Goal: Check status: Check status

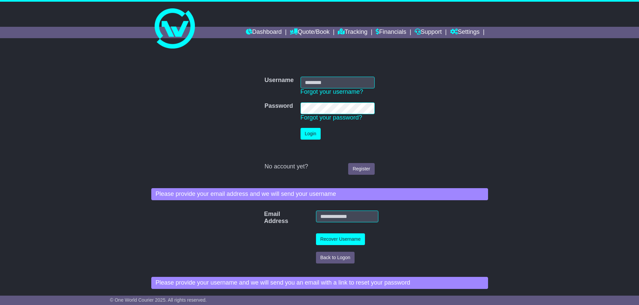
type input "**********"
click at [312, 126] on td "Login" at bounding box center [337, 134] width 81 height 18
click at [310, 131] on button "Login" at bounding box center [310, 134] width 20 height 12
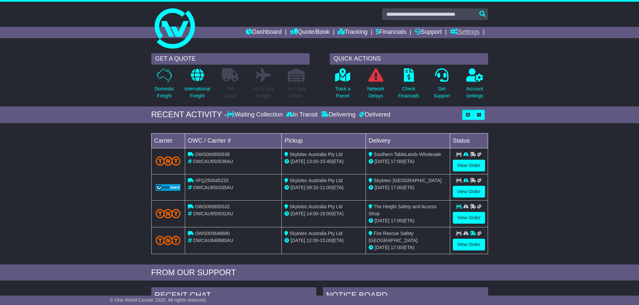
click at [465, 32] on link "Settings" at bounding box center [465, 32] width 30 height 11
click at [468, 50] on link "Address Book" at bounding box center [476, 51] width 53 height 7
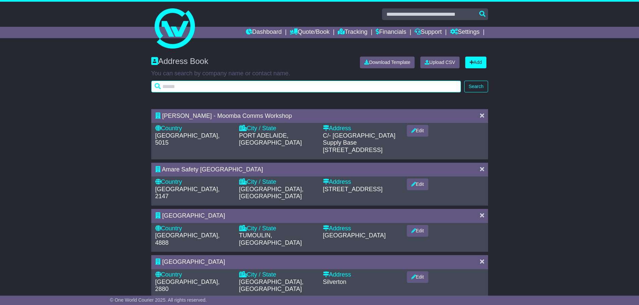
click at [329, 87] on input "text" at bounding box center [306, 87] width 310 height 12
type input "*****"
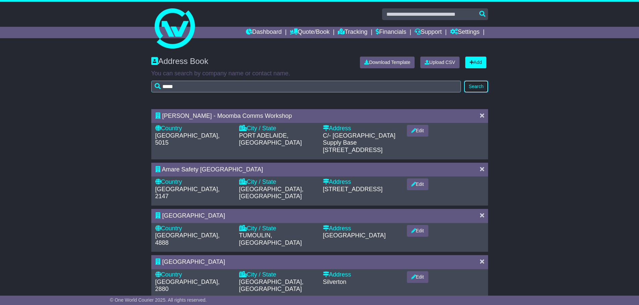
click at [474, 85] on button "Search" at bounding box center [475, 87] width 23 height 12
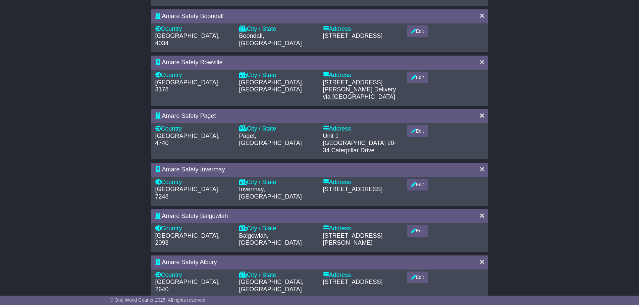
scroll to position [148, 0]
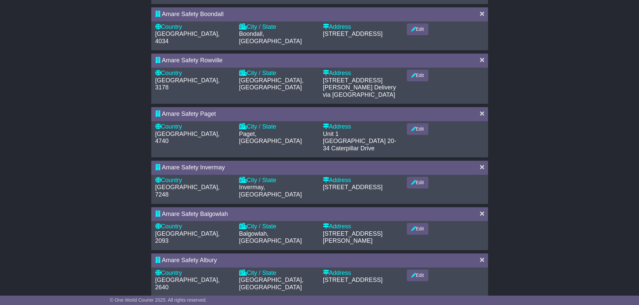
click at [481, 303] on icon at bounding box center [482, 306] width 4 height 6
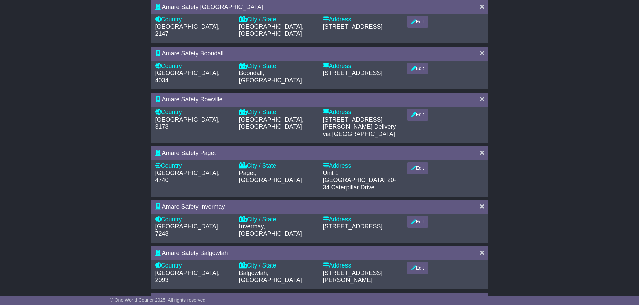
scroll to position [0, 0]
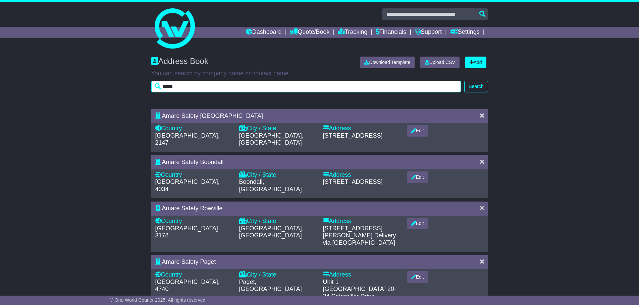
drag, startPoint x: 199, startPoint y: 86, endPoint x: 143, endPoint y: 87, distance: 56.3
click at [143, 87] on div "Address Book Download Template Upload CSV Add You can search by company name or…" at bounding box center [319, 78] width 639 height 56
click at [227, 84] on input "text" at bounding box center [306, 87] width 310 height 12
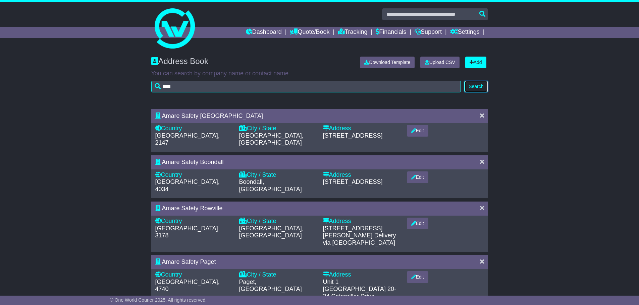
click at [471, 86] on button "Search" at bounding box center [475, 87] width 23 height 12
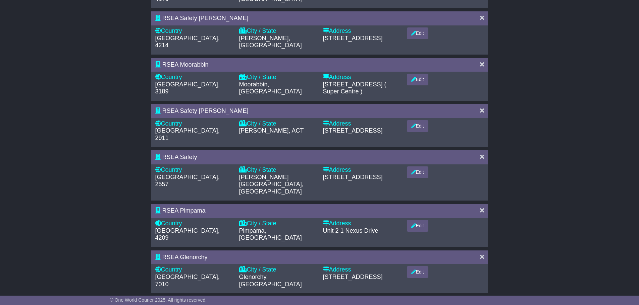
scroll to position [249, 0]
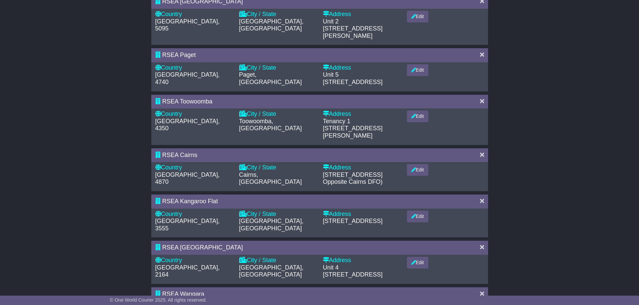
scroll to position [271, 0]
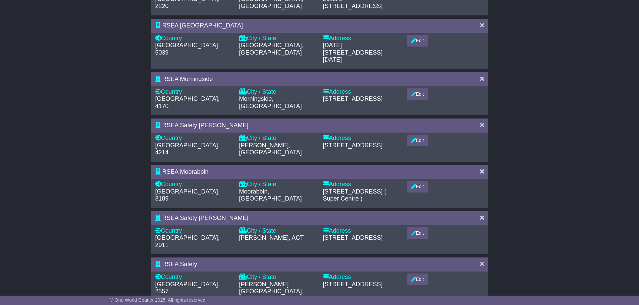
scroll to position [0, 0]
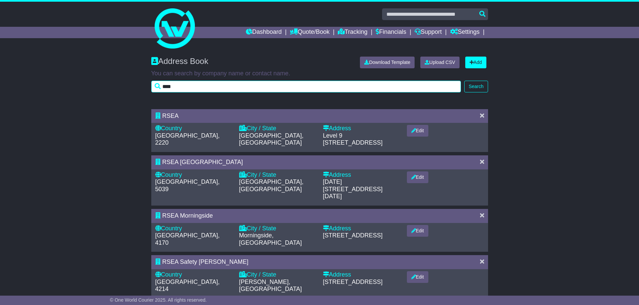
drag, startPoint x: 176, startPoint y: 89, endPoint x: 159, endPoint y: 88, distance: 16.8
click at [159, 88] on input "****" at bounding box center [306, 87] width 310 height 12
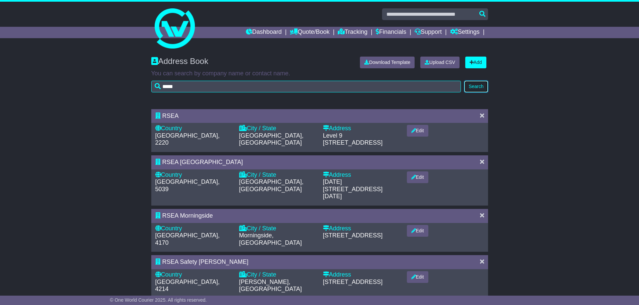
drag, startPoint x: 474, startPoint y: 85, endPoint x: 496, endPoint y: 85, distance: 22.1
click at [476, 85] on button "Search" at bounding box center [475, 87] width 23 height 12
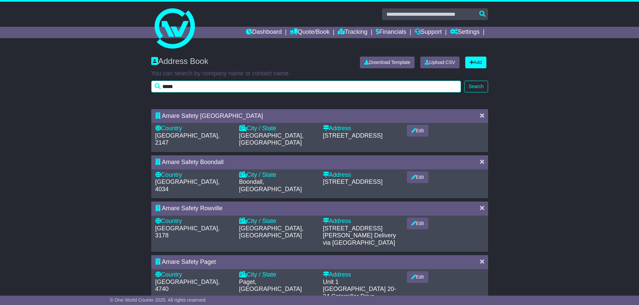
click at [190, 88] on input "*****" at bounding box center [306, 87] width 310 height 12
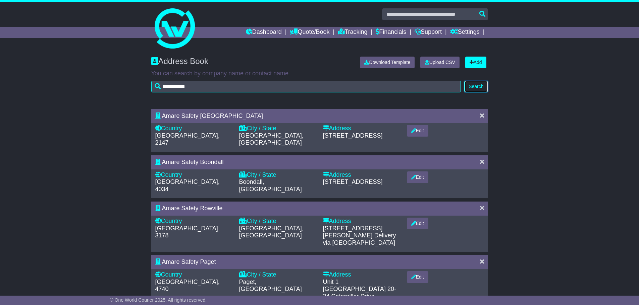
click at [472, 90] on button "Search" at bounding box center [475, 87] width 23 height 12
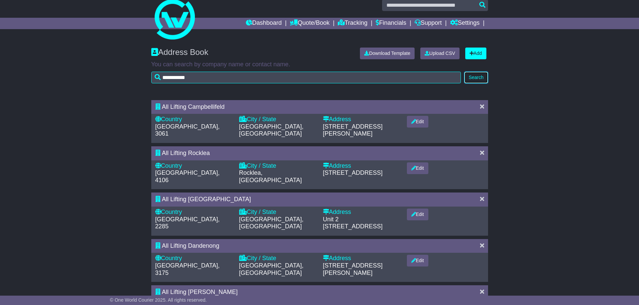
scroll to position [16, 0]
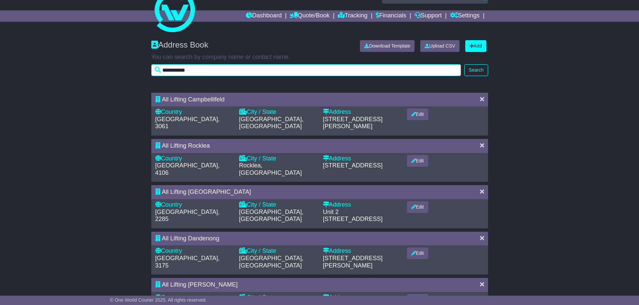
click at [272, 69] on input "**********" at bounding box center [306, 70] width 310 height 12
type input "*****"
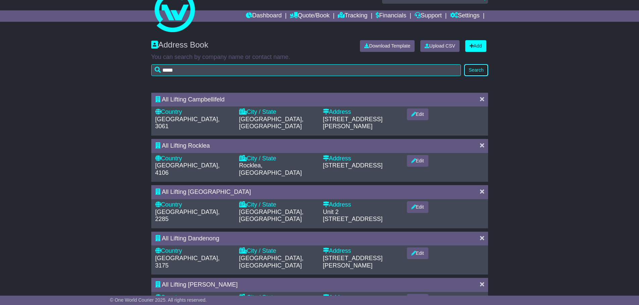
drag, startPoint x: 478, startPoint y: 67, endPoint x: 533, endPoint y: 67, distance: 54.3
click at [479, 67] on button "Search" at bounding box center [475, 70] width 23 height 12
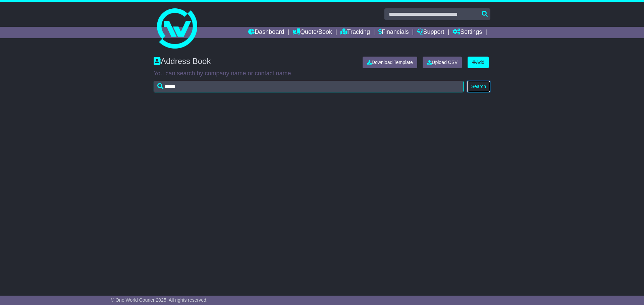
click at [479, 85] on button "Search" at bounding box center [478, 87] width 23 height 12
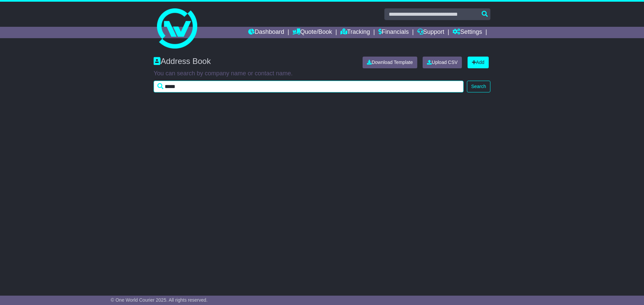
drag, startPoint x: 159, startPoint y: 90, endPoint x: 149, endPoint y: 89, distance: 10.1
click at [149, 90] on div "Address Book Download Template Upload CSV Add You can search by company name or…" at bounding box center [322, 78] width 644 height 56
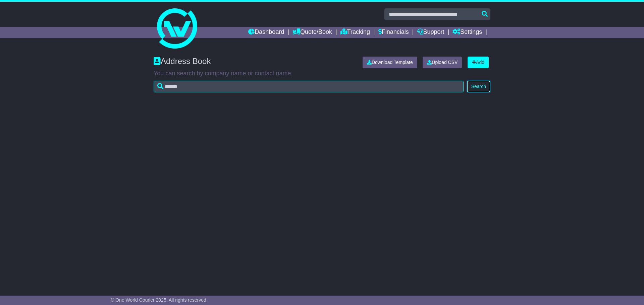
click at [482, 85] on button "Search" at bounding box center [478, 87] width 23 height 12
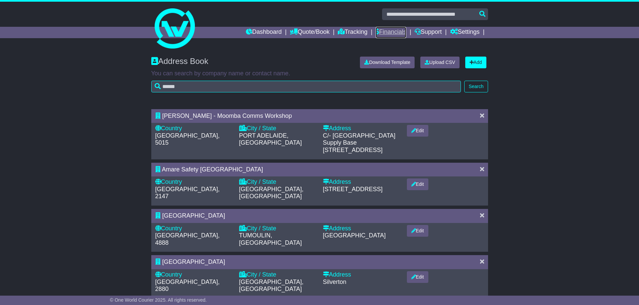
click at [387, 33] on link "Financials" at bounding box center [390, 32] width 31 height 11
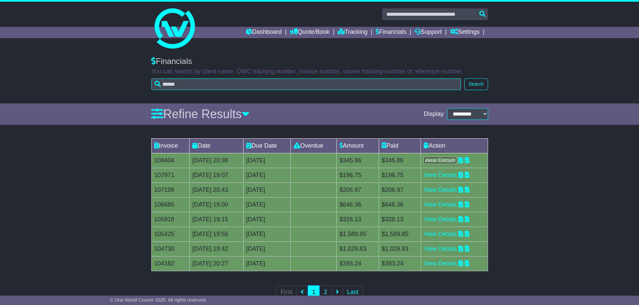
click at [448, 160] on link "View Details" at bounding box center [439, 160] width 33 height 7
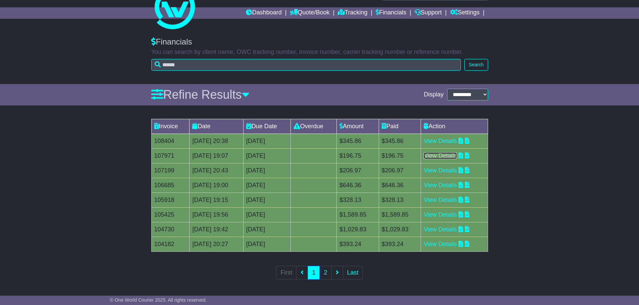
click at [446, 155] on link "View Details" at bounding box center [439, 156] width 33 height 7
click at [174, 13] on div "Dashboard Quote/Book Domestic International Saved Quotes Drafts Domestic Quote …" at bounding box center [319, 12] width 343 height 11
click at [259, 12] on link "Dashboard" at bounding box center [264, 12] width 36 height 11
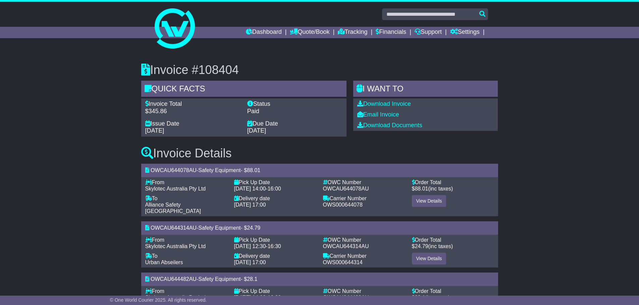
scroll to position [34, 0]
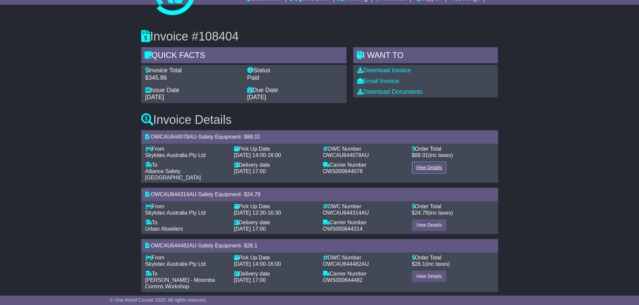
click at [434, 167] on link "View Details" at bounding box center [429, 168] width 35 height 12
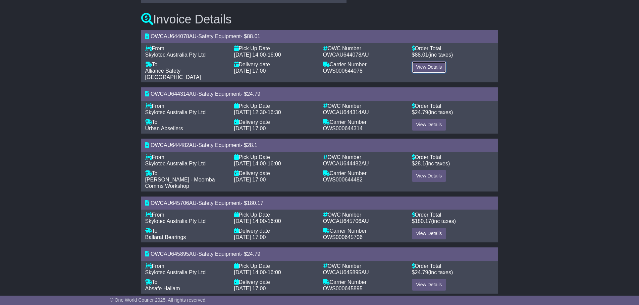
scroll to position [138, 0]
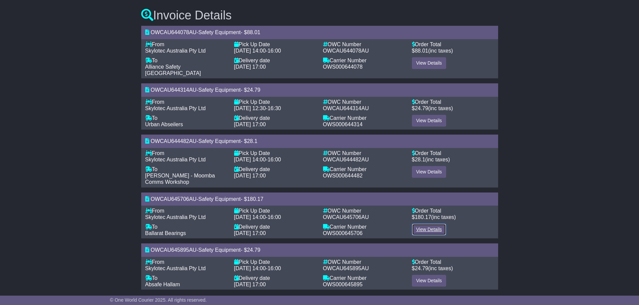
click at [432, 224] on link "View Details" at bounding box center [429, 230] width 35 height 12
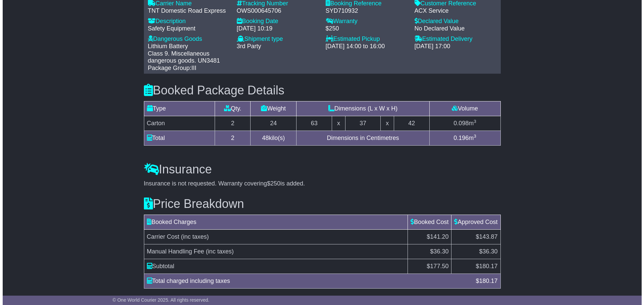
scroll to position [570, 0]
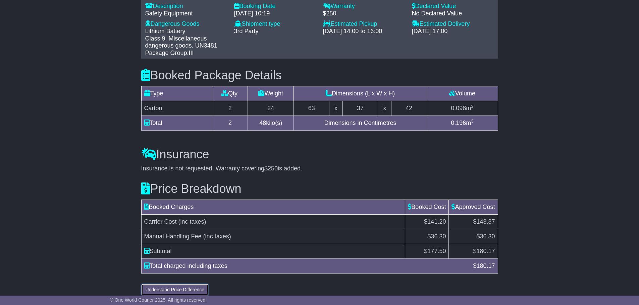
drag, startPoint x: 186, startPoint y: 280, endPoint x: 197, endPoint y: 278, distance: 11.0
click at [186, 284] on button "Understand Price Difference" at bounding box center [175, 290] width 68 height 12
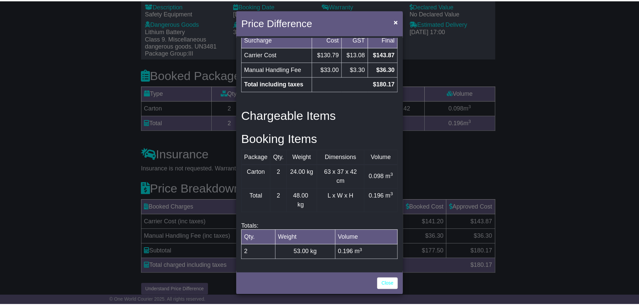
scroll to position [204, 0]
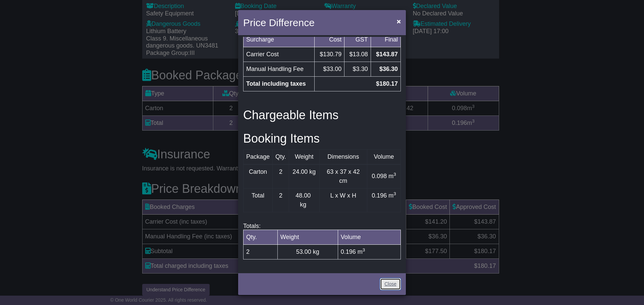
click at [387, 287] on link "Close" at bounding box center [390, 285] width 21 height 12
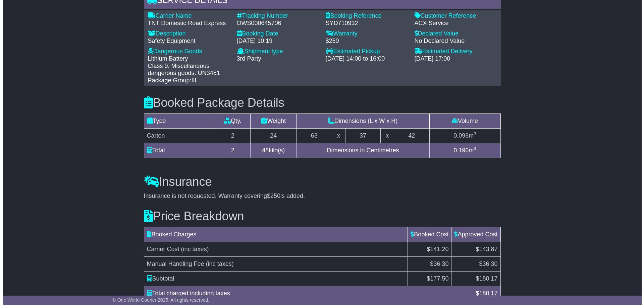
scroll to position [570, 0]
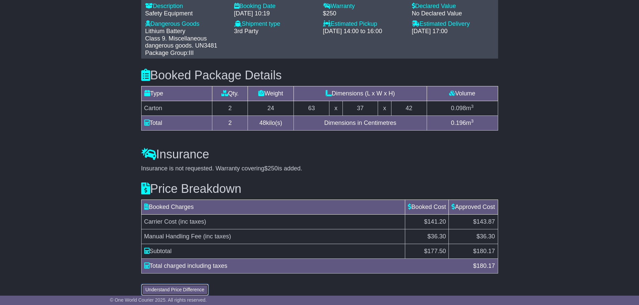
click at [202, 284] on button "Understand Price Difference" at bounding box center [175, 290] width 68 height 12
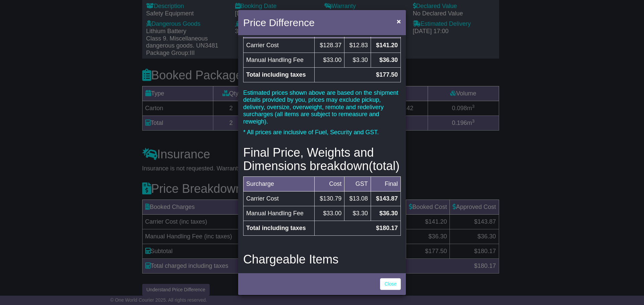
scroll to position [0, 0]
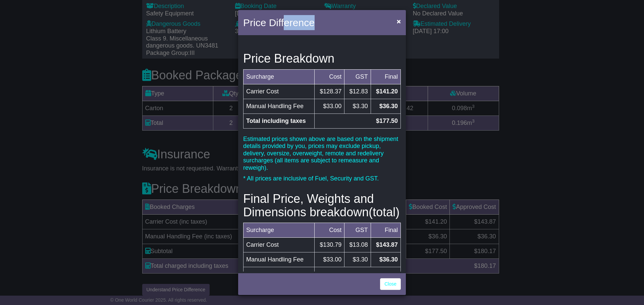
drag, startPoint x: 333, startPoint y: 21, endPoint x: 286, endPoint y: 35, distance: 49.1
click at [286, 35] on div "Price Difference ×" at bounding box center [322, 23] width 168 height 27
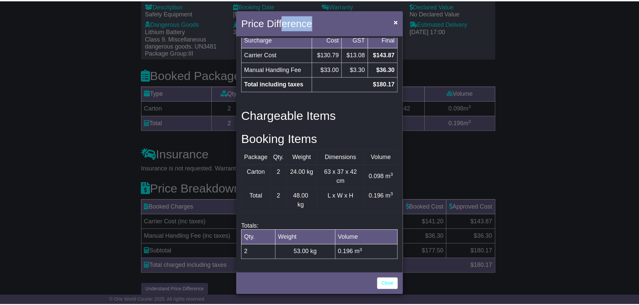
scroll to position [204, 0]
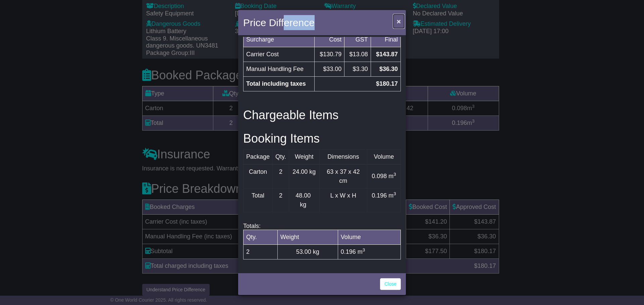
click at [397, 22] on span "×" at bounding box center [399, 21] width 4 height 8
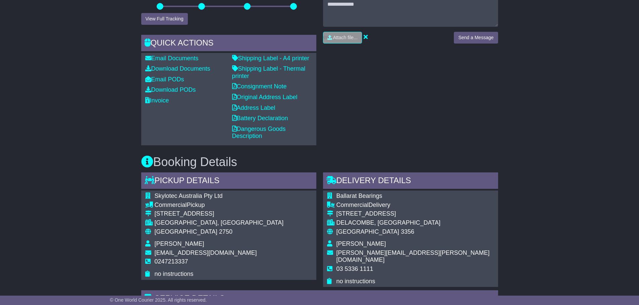
scroll to position [101, 0]
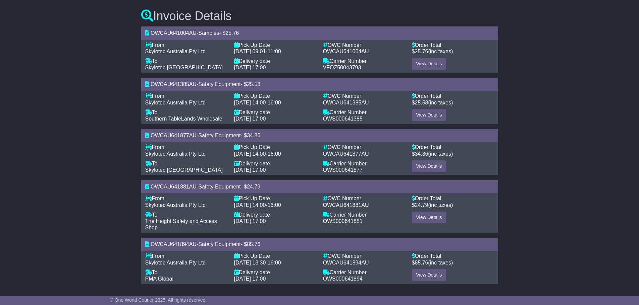
scroll to position [138, 0]
click at [434, 274] on link "View Details" at bounding box center [429, 275] width 35 height 12
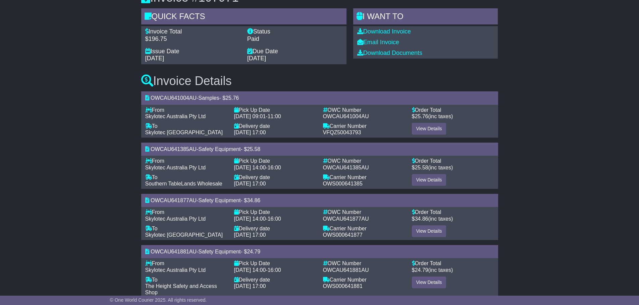
scroll to position [0, 0]
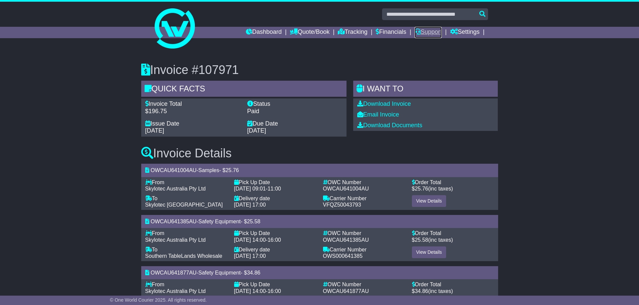
click at [423, 33] on link "Support" at bounding box center [427, 32] width 27 height 11
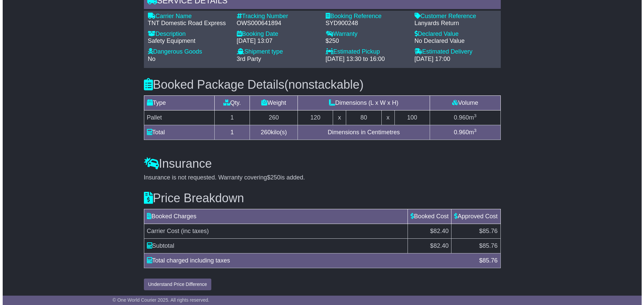
scroll to position [535, 0]
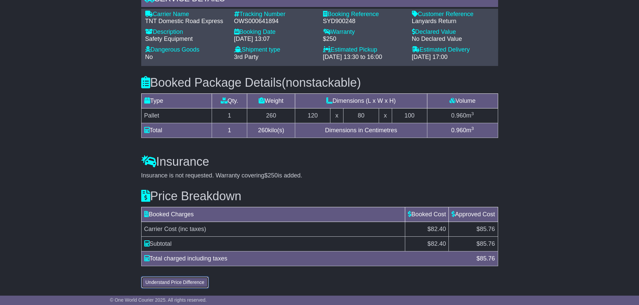
click at [187, 282] on button "Understand Price Difference" at bounding box center [175, 283] width 68 height 12
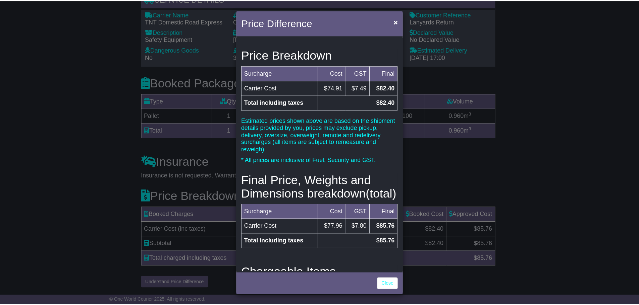
scroll to position [0, 0]
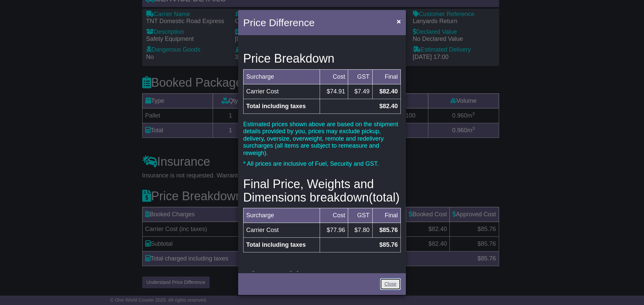
click at [392, 282] on link "Close" at bounding box center [390, 285] width 21 height 12
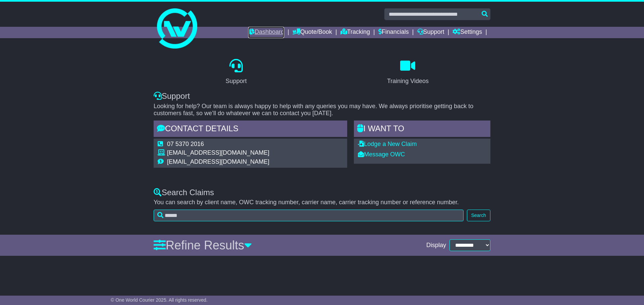
click at [254, 32] on link "Dashboard" at bounding box center [266, 32] width 36 height 11
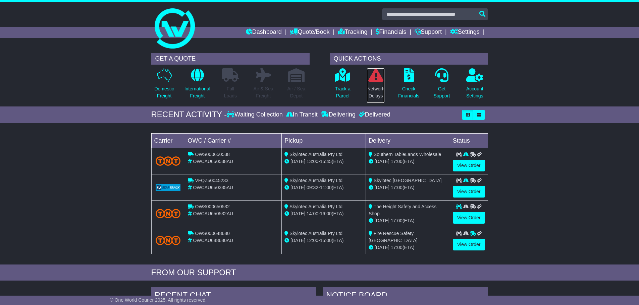
click at [374, 85] on link "Network Delays" at bounding box center [375, 85] width 18 height 35
click at [404, 88] on p "Check Financials" at bounding box center [408, 92] width 21 height 14
click at [478, 91] on p "Account Settings" at bounding box center [474, 92] width 17 height 14
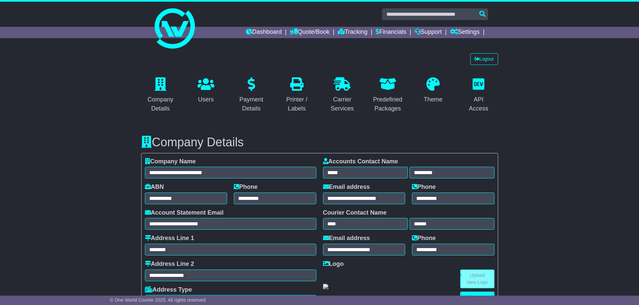
select select "**********"
select select "**"
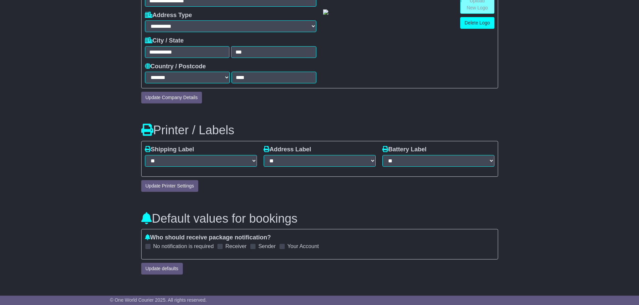
scroll to position [302, 0]
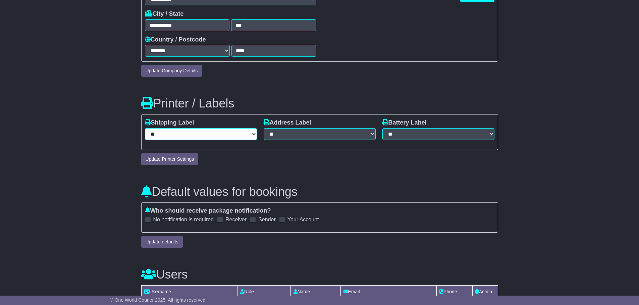
click at [247, 134] on select "**********" at bounding box center [201, 134] width 112 height 12
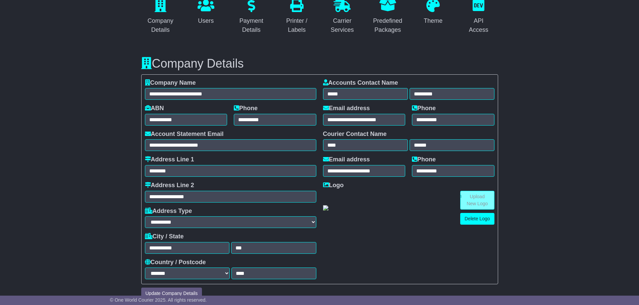
scroll to position [0, 0]
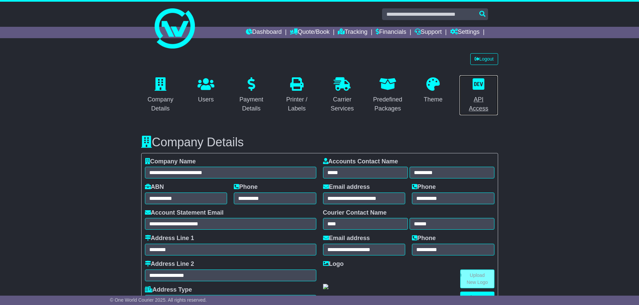
click at [478, 98] on div "API Access" at bounding box center [478, 104] width 30 height 18
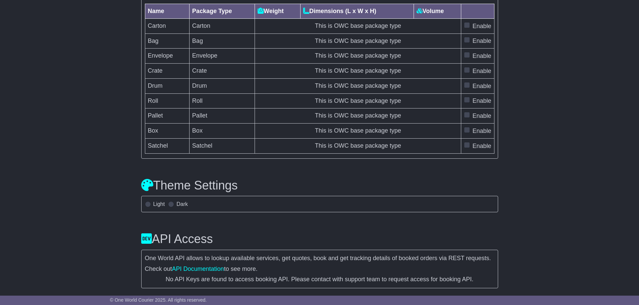
scroll to position [1856, 0]
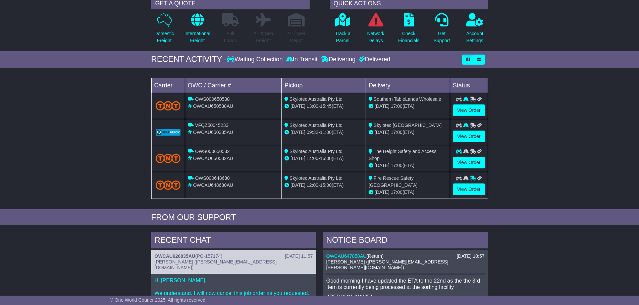
scroll to position [168, 0]
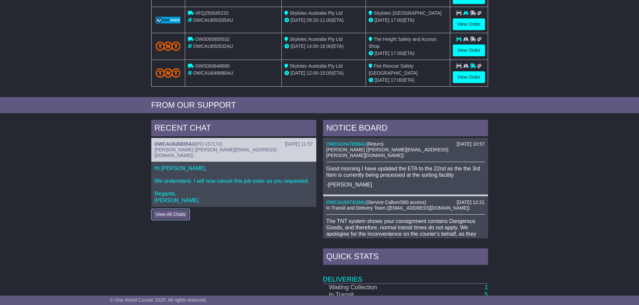
click at [175, 209] on button "View All Chats" at bounding box center [170, 215] width 39 height 12
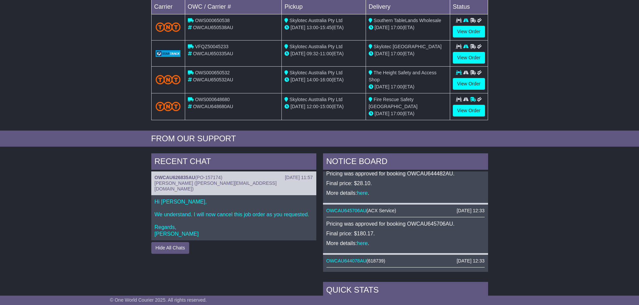
scroll to position [300, 0]
click at [361, 245] on link "here" at bounding box center [362, 244] width 11 height 6
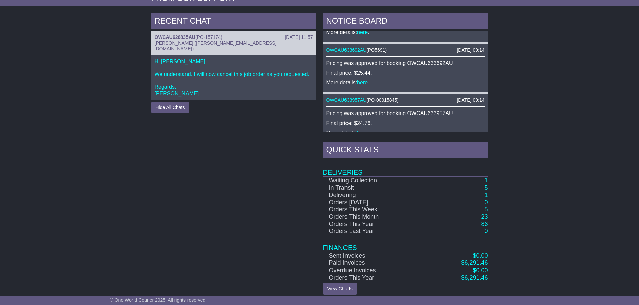
scroll to position [280, 0]
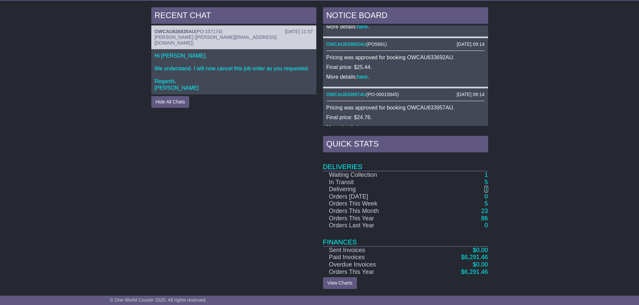
click at [486, 189] on link "1" at bounding box center [485, 189] width 3 height 7
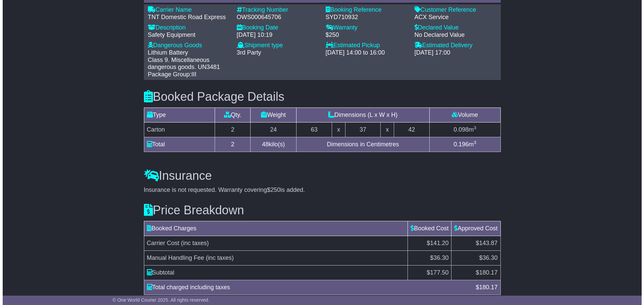
scroll to position [570, 0]
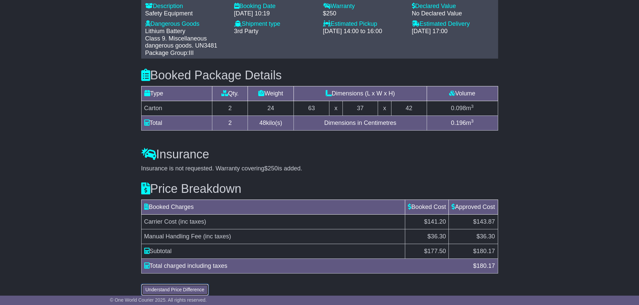
drag, startPoint x: 193, startPoint y: 285, endPoint x: 196, endPoint y: 283, distance: 3.8
click at [193, 285] on button "Understand Price Difference" at bounding box center [175, 290] width 68 height 12
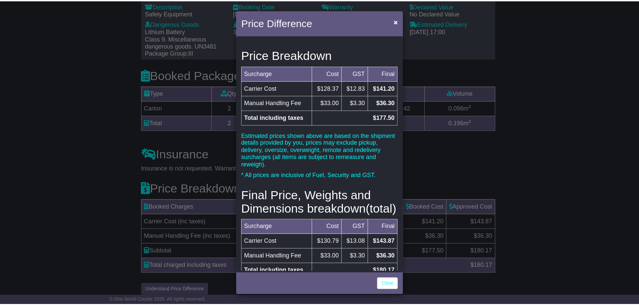
scroll to position [3, 0]
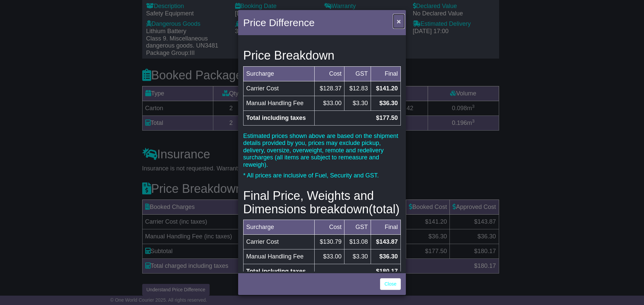
click at [398, 21] on span "×" at bounding box center [399, 21] width 4 height 8
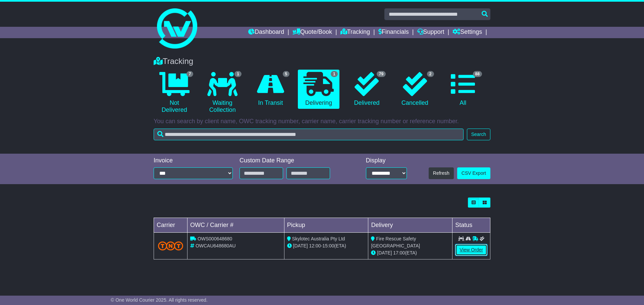
click at [477, 248] on link "View Order" at bounding box center [471, 250] width 32 height 12
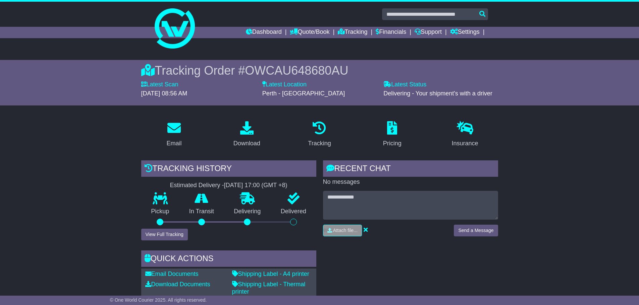
drag, startPoint x: 254, startPoint y: 31, endPoint x: 257, endPoint y: 33, distance: 3.7
click at [254, 31] on link "Dashboard" at bounding box center [264, 32] width 36 height 11
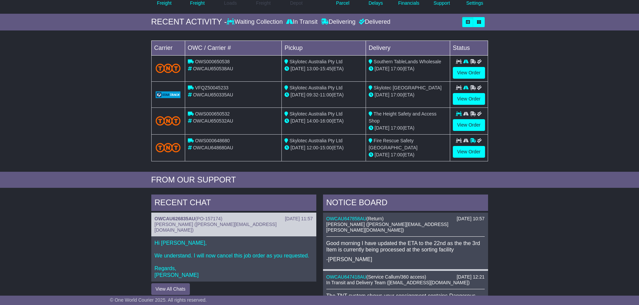
scroll to position [101, 0]
